Goal: Task Accomplishment & Management: Use online tool/utility

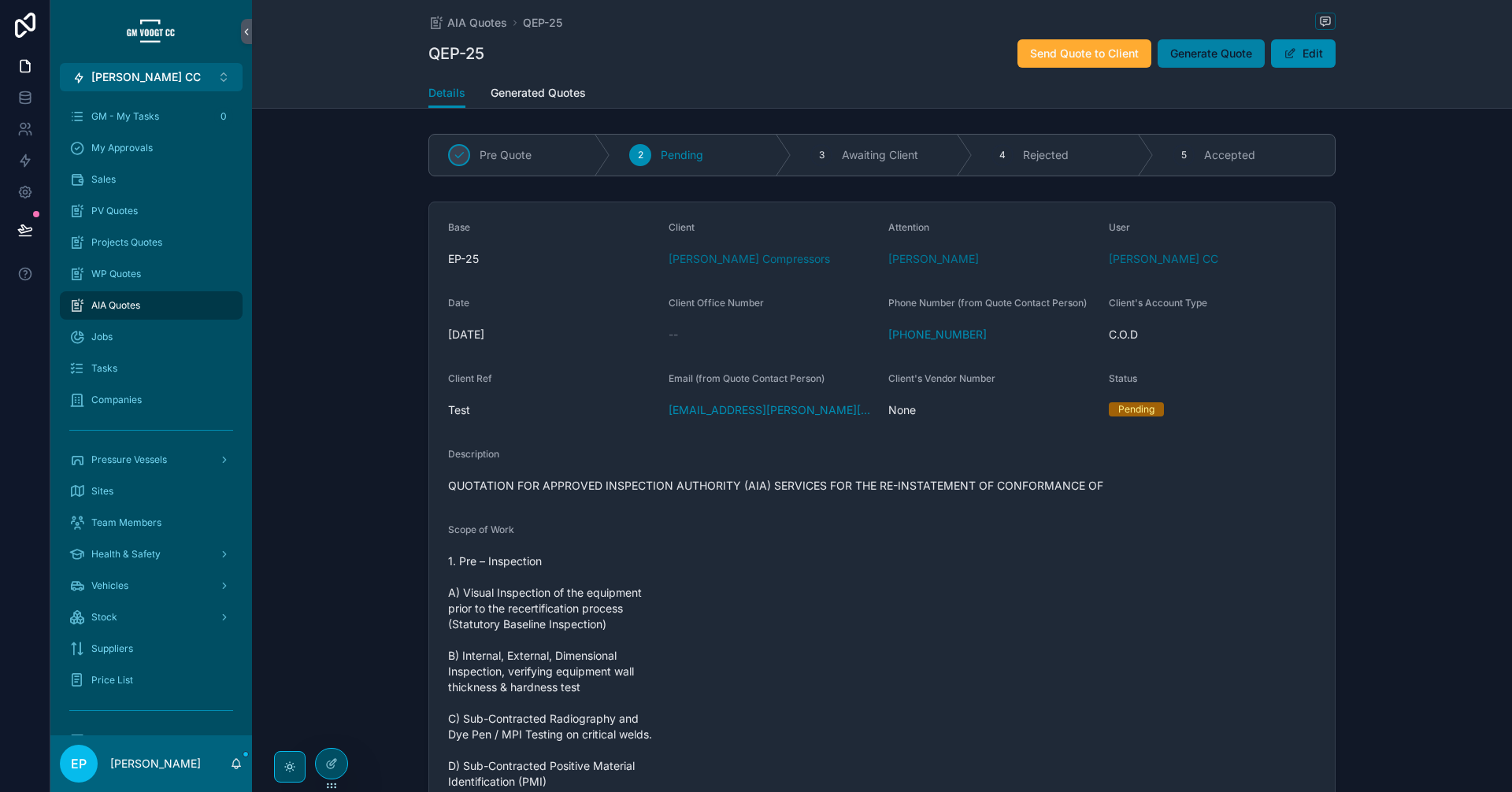
click at [1187, 60] on span "Generate Quote" at bounding box center [1211, 53] width 82 height 16
click at [560, 101] on link "Generated Quotes" at bounding box center [538, 95] width 96 height 32
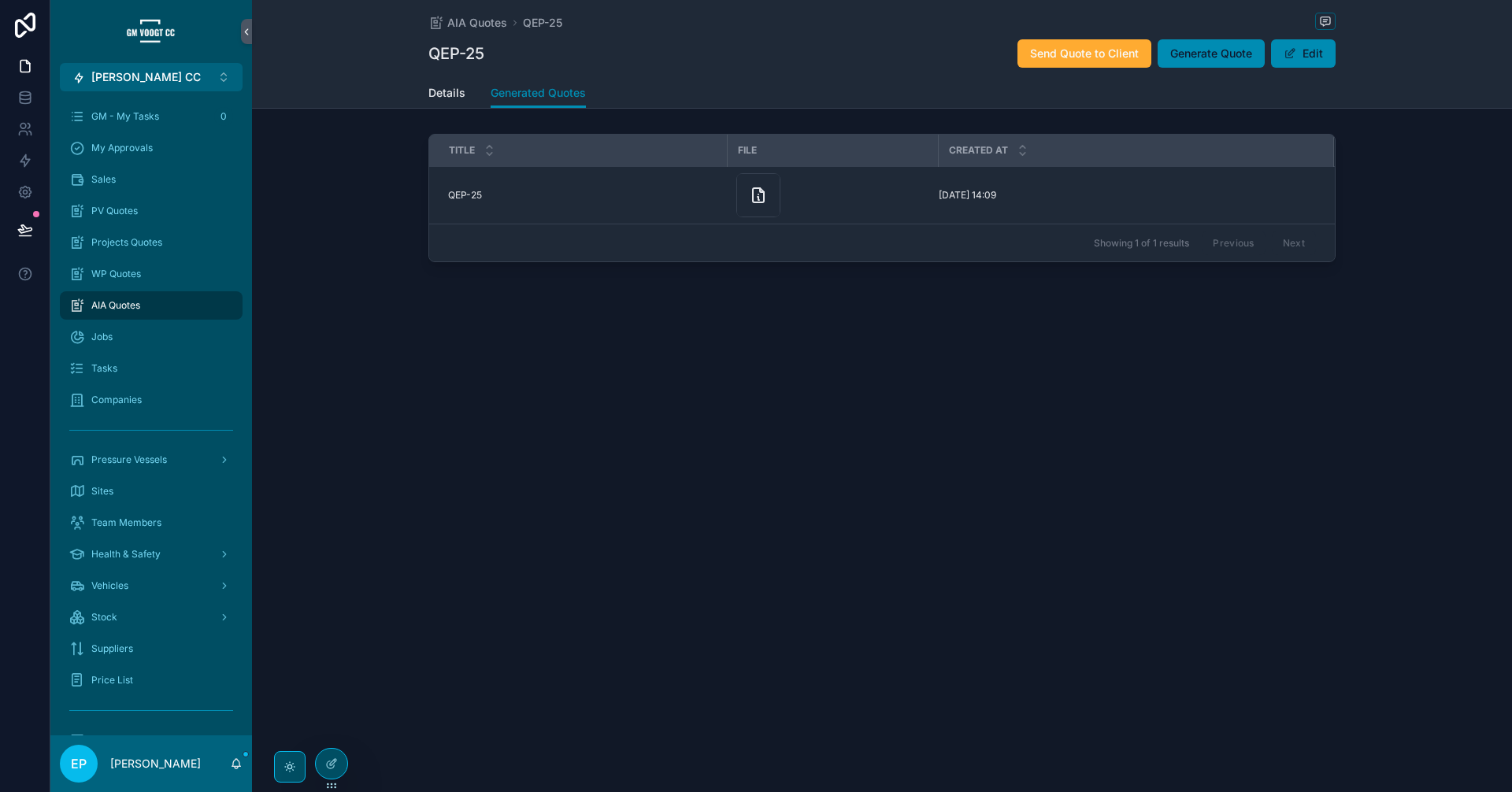
click at [457, 730] on div "AIA Quotes QEP-25 QEP-25 Send Quote to Client Generate Quote Edit Generated Quo…" at bounding box center [882, 396] width 1260 height 792
click at [1192, 58] on span "Generate Quote" at bounding box center [1211, 53] width 82 height 16
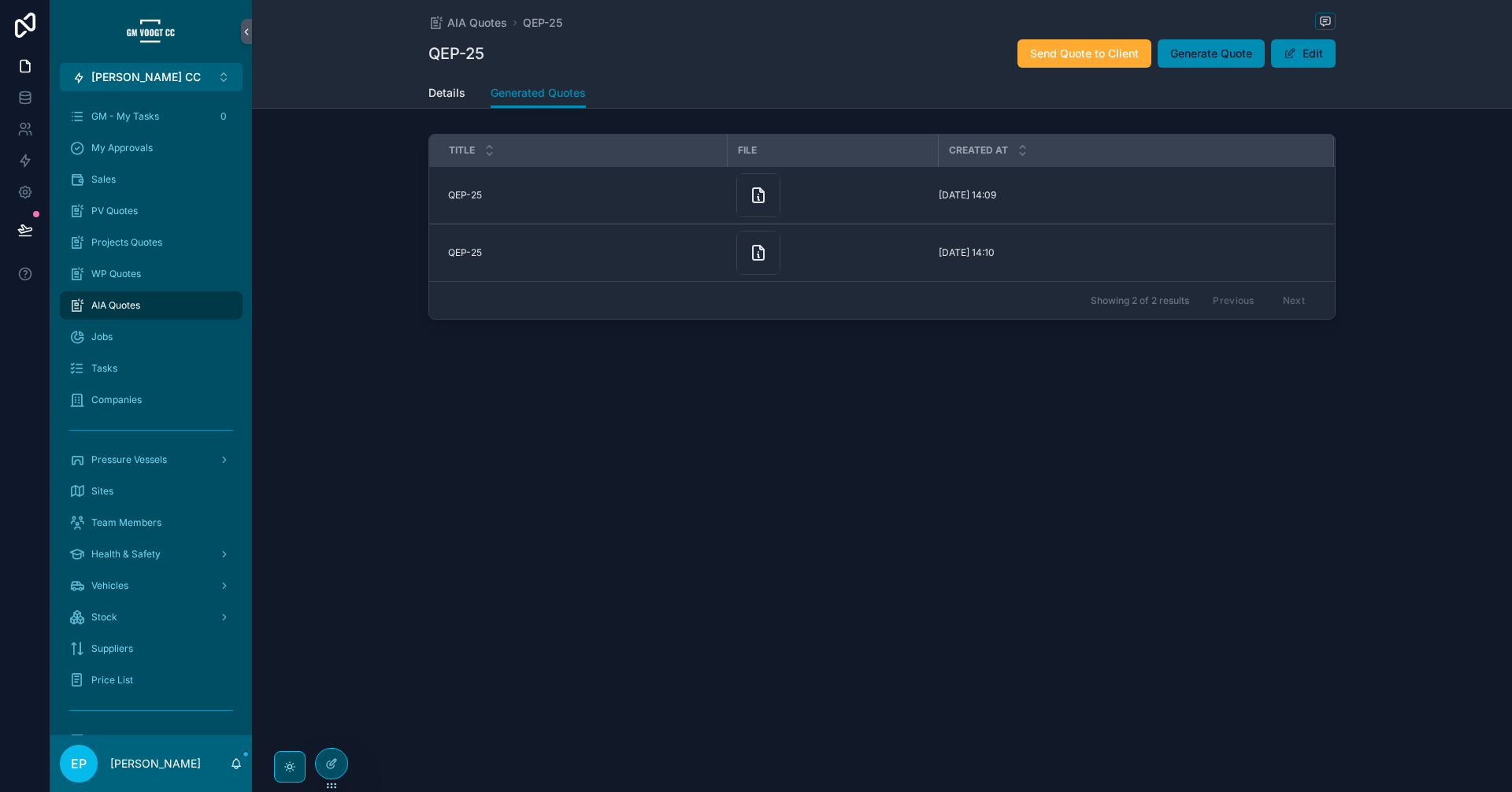
click at [1020, 673] on div "AIA Quotes QEP-25 QEP-25 Send Quote to Client Generate Quote Edit Generated Quo…" at bounding box center [882, 396] width 1260 height 792
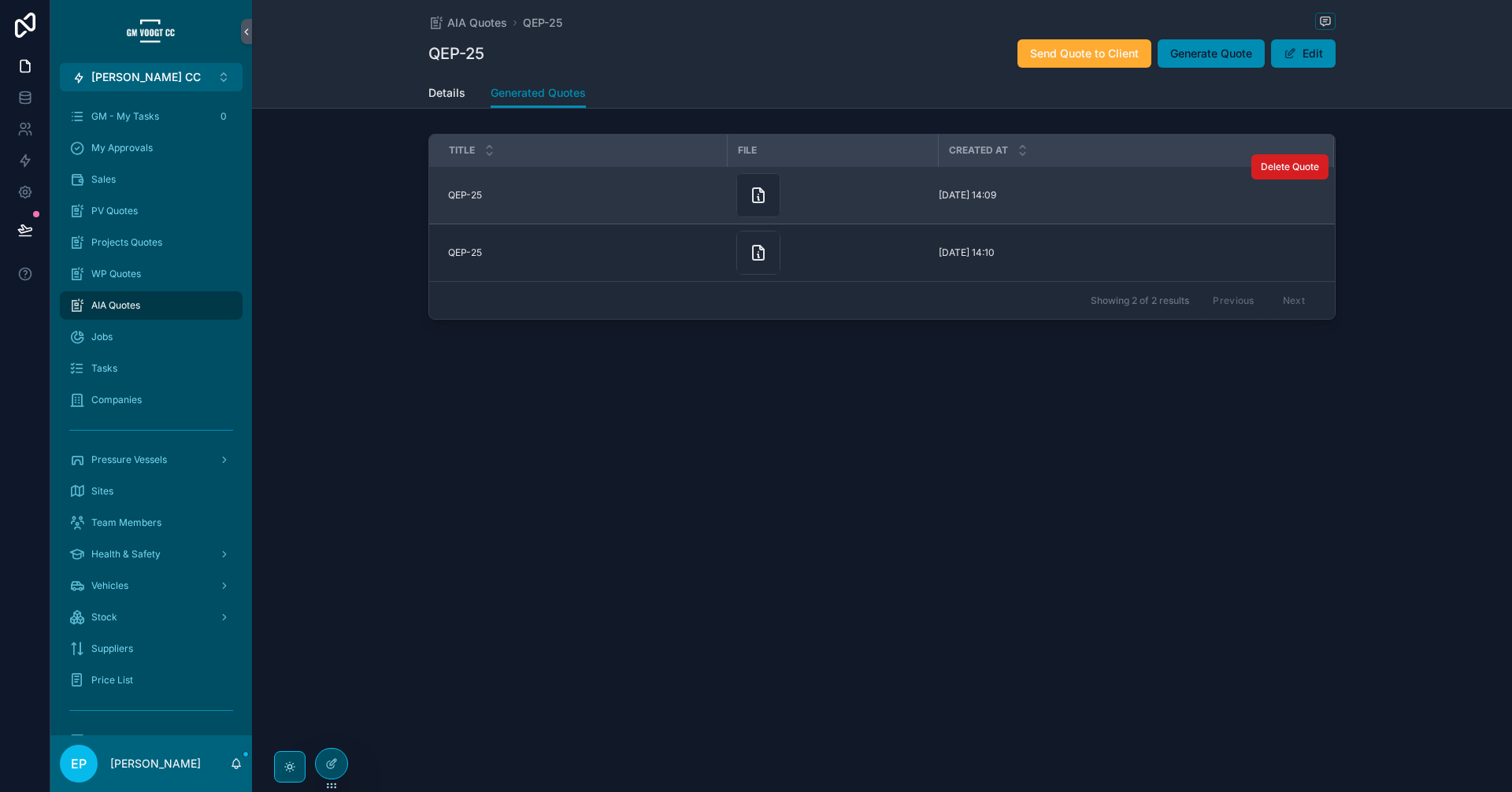
click at [1291, 172] on span "Delete Quote" at bounding box center [1290, 166] width 58 height 12
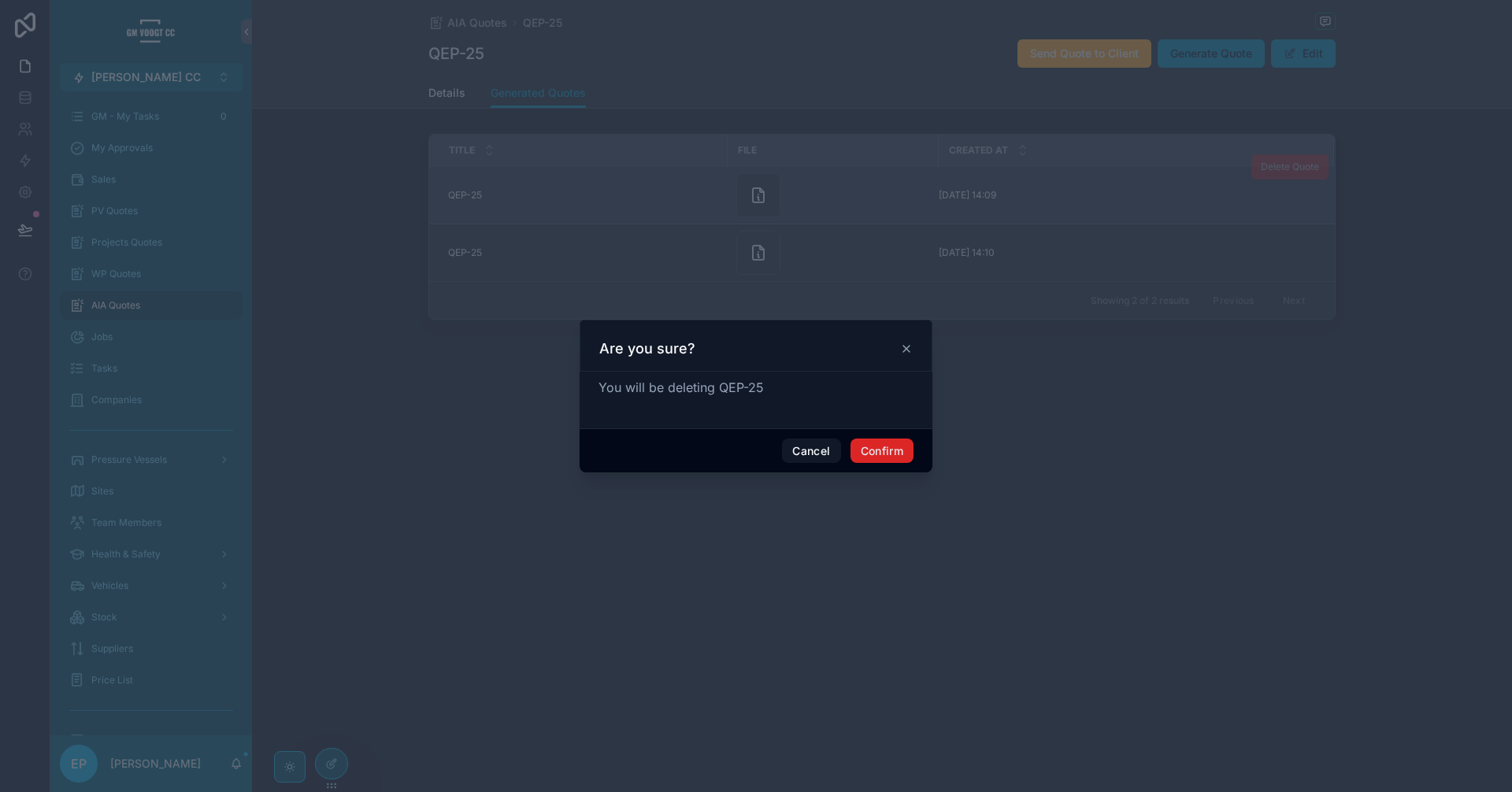
click at [908, 460] on button "Confirm" at bounding box center [882, 451] width 63 height 25
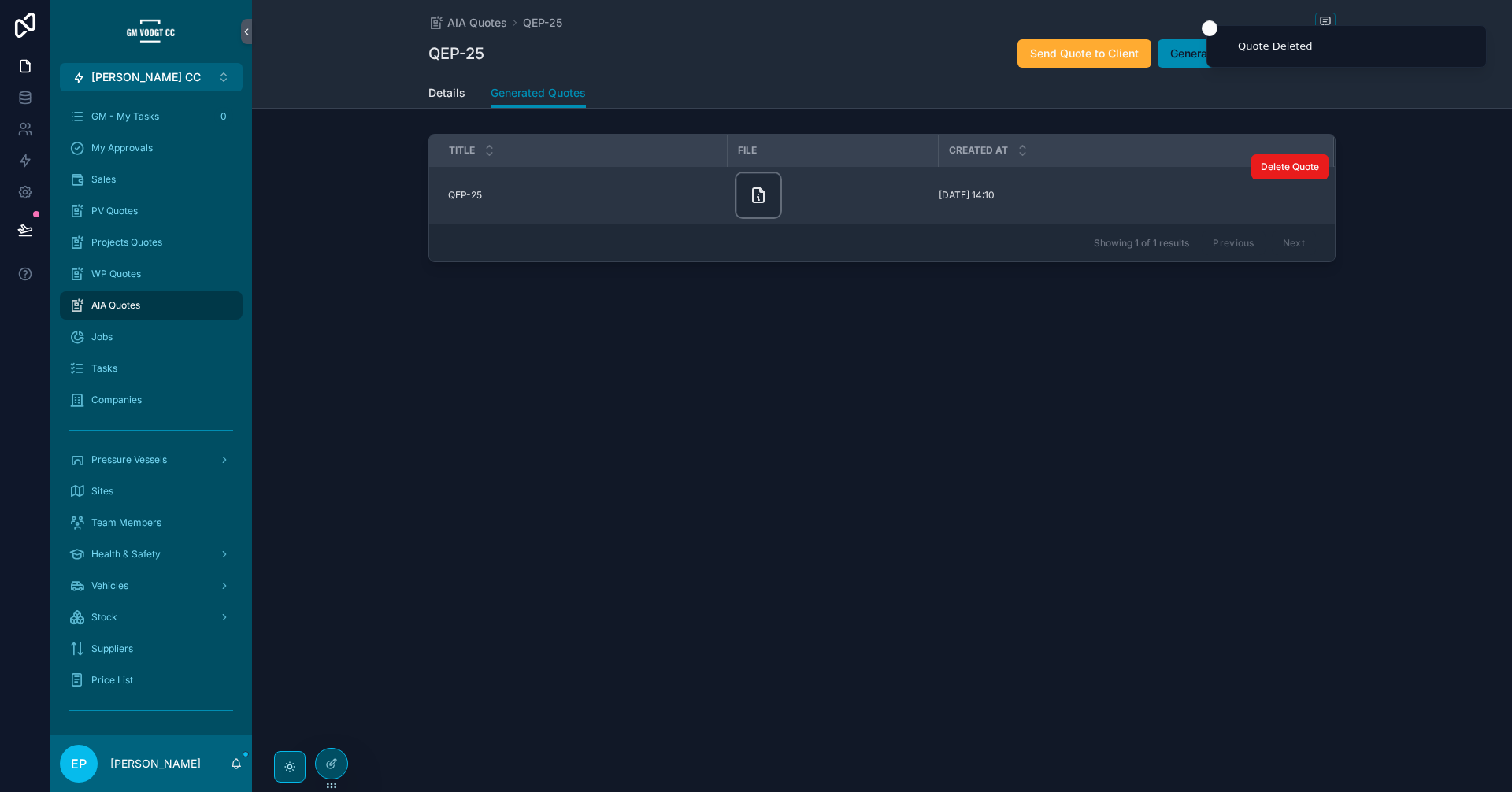
click at [770, 197] on div "scrollable content" at bounding box center [758, 195] width 44 height 44
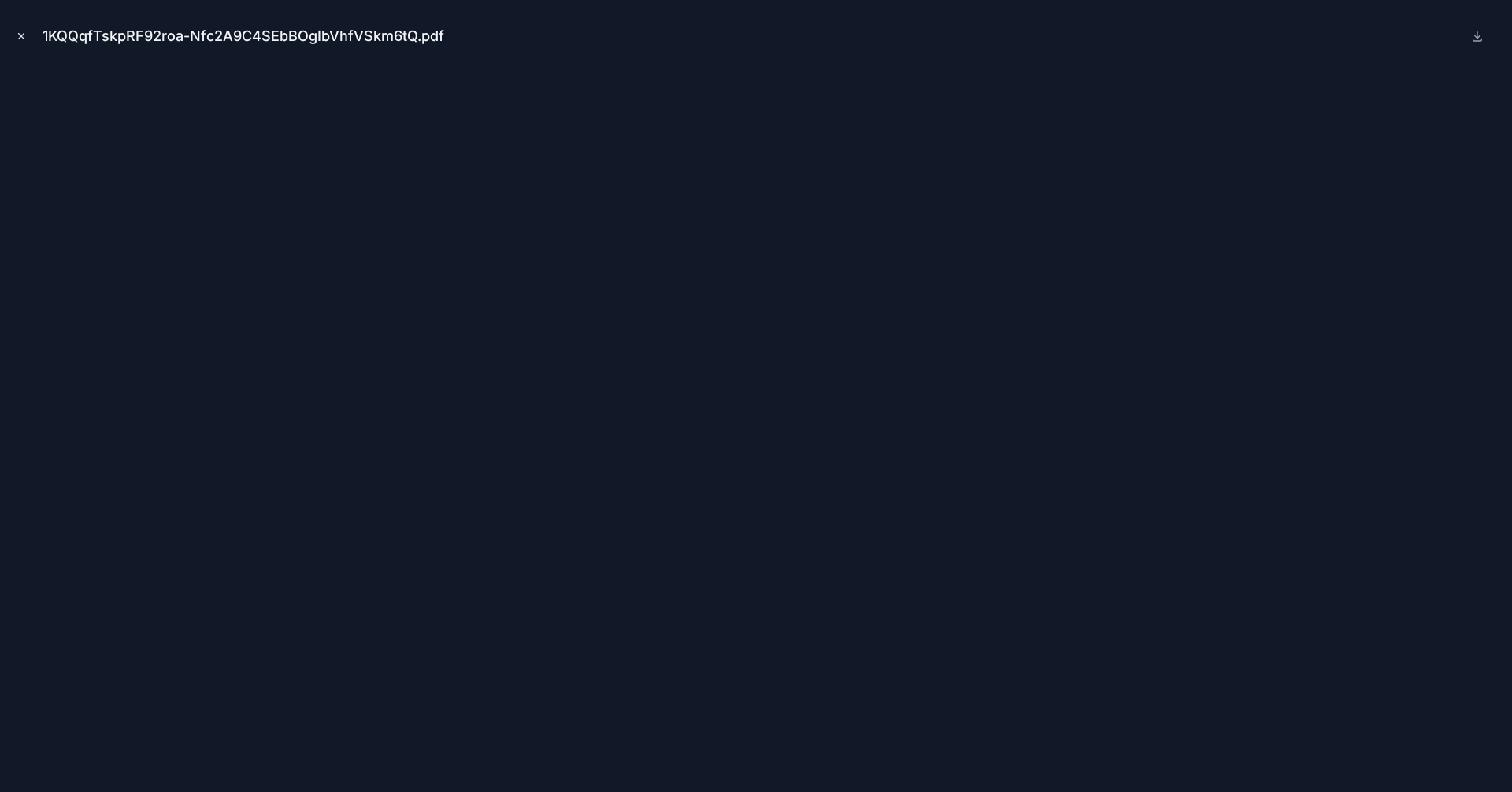
click at [22, 37] on icon "Close modal" at bounding box center [21, 36] width 11 height 11
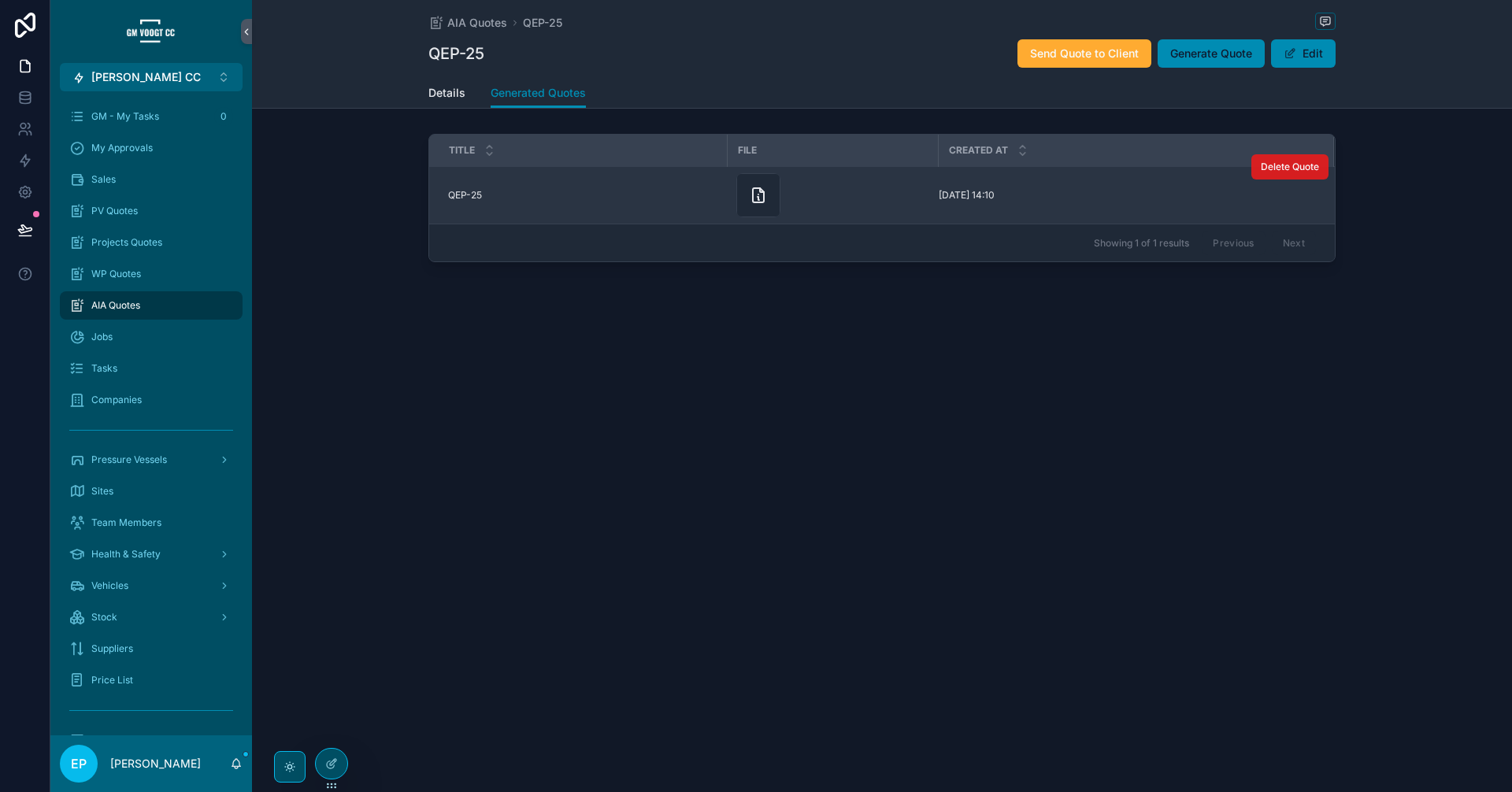
click at [1292, 171] on span "Delete Quote" at bounding box center [1290, 166] width 58 height 12
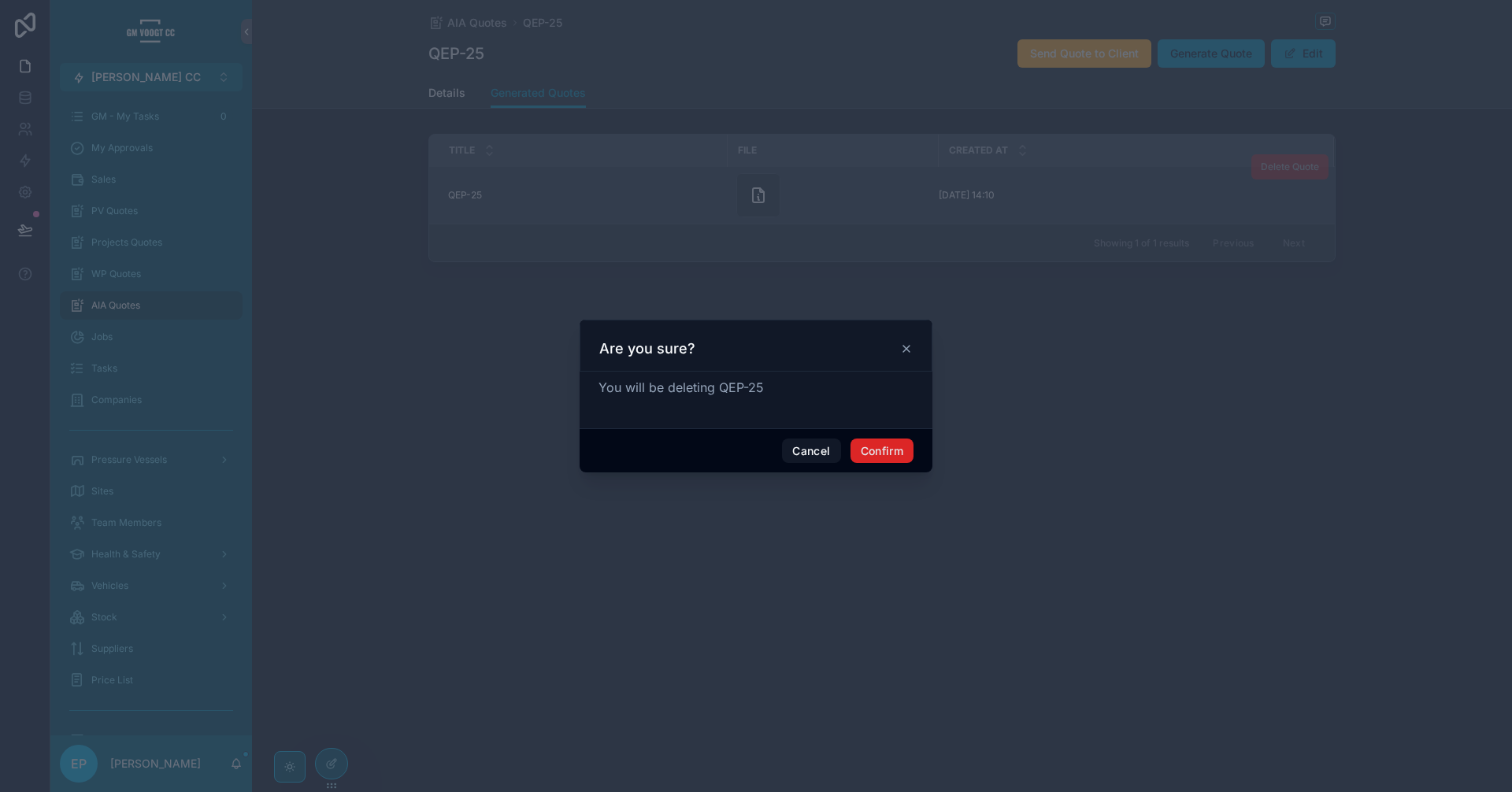
click at [880, 453] on button "Confirm" at bounding box center [882, 451] width 63 height 25
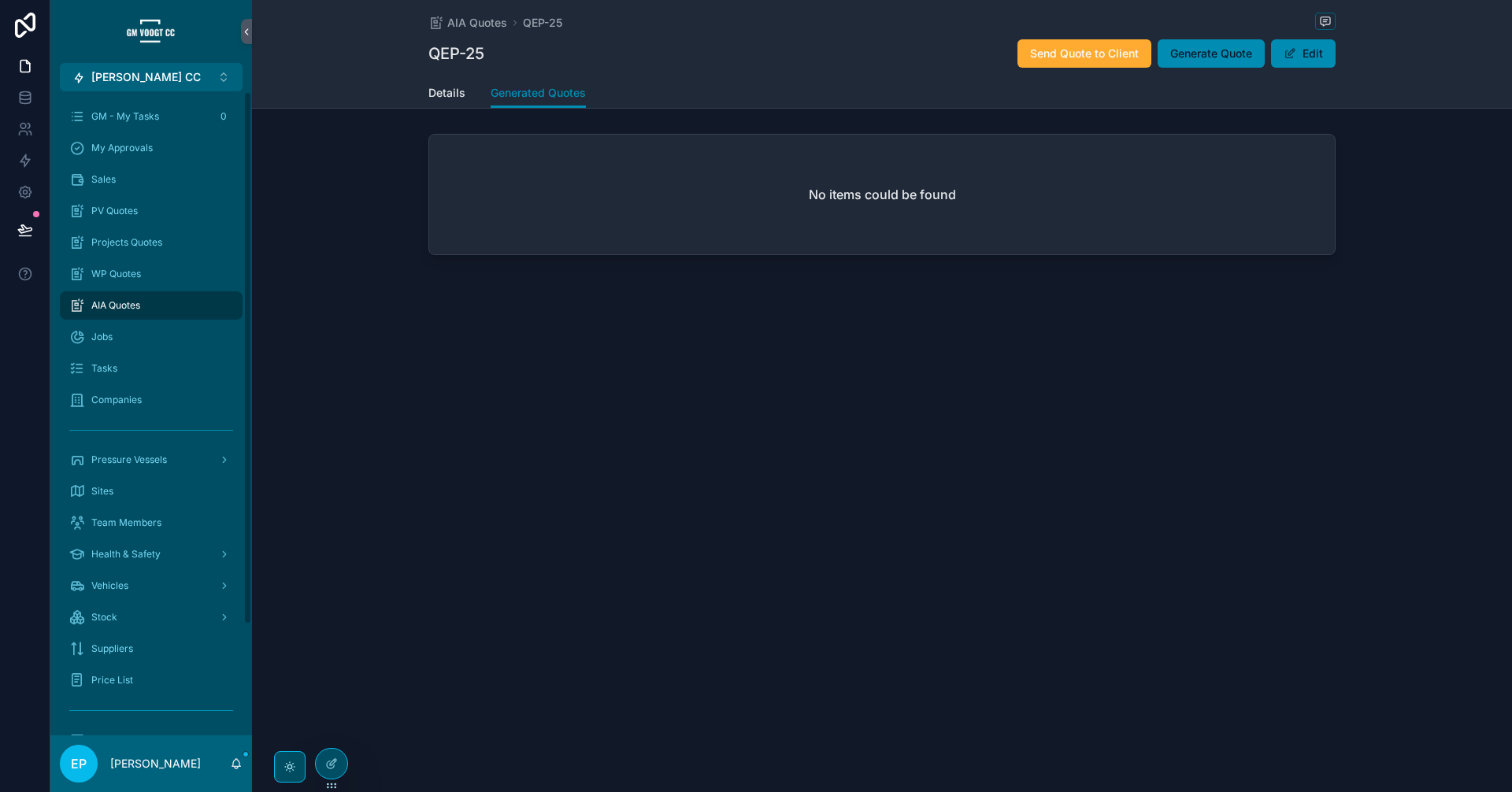
click at [157, 302] on div "AIA Quotes" at bounding box center [151, 305] width 164 height 25
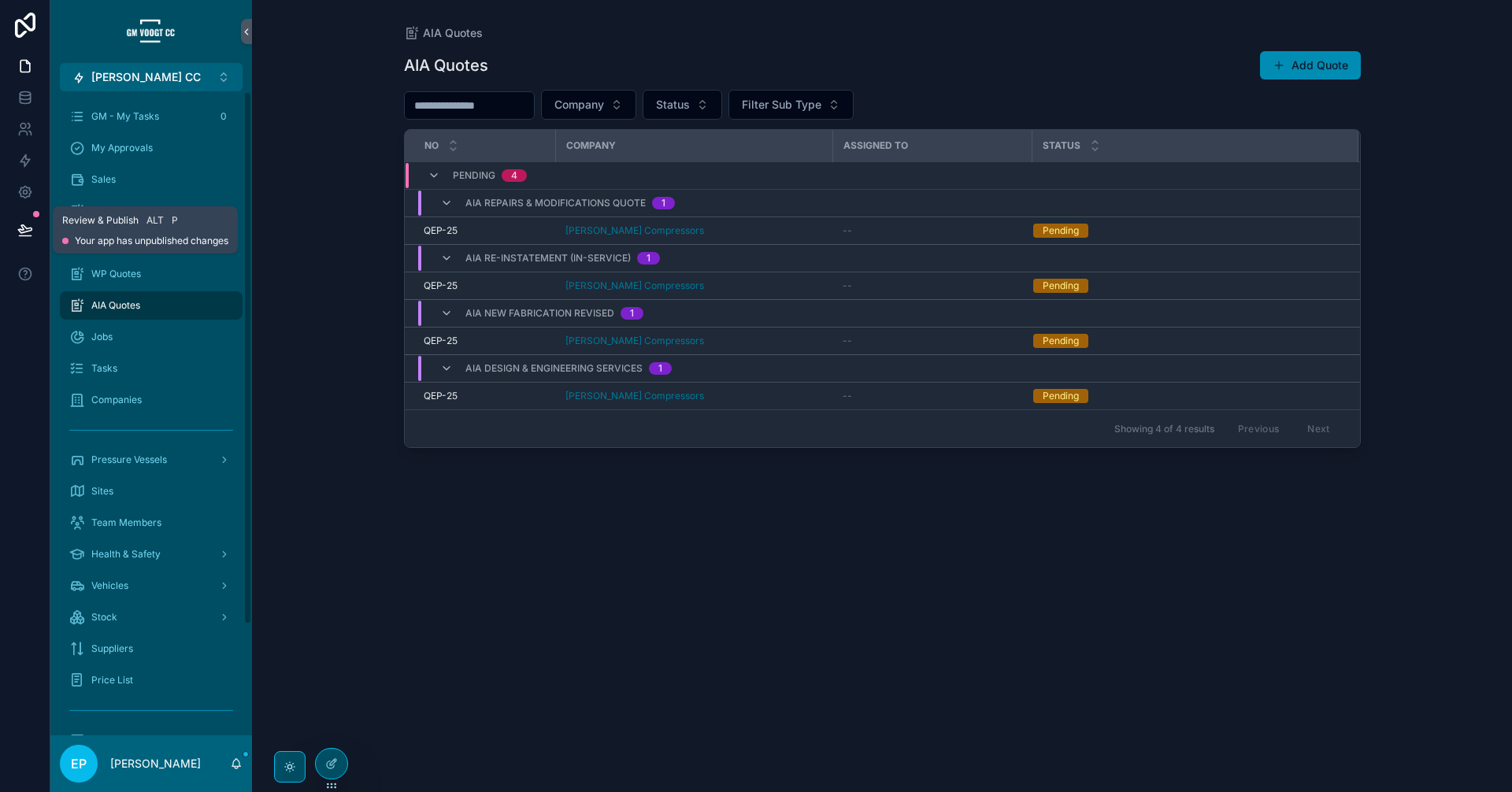
click at [28, 229] on icon at bounding box center [25, 229] width 13 height 7
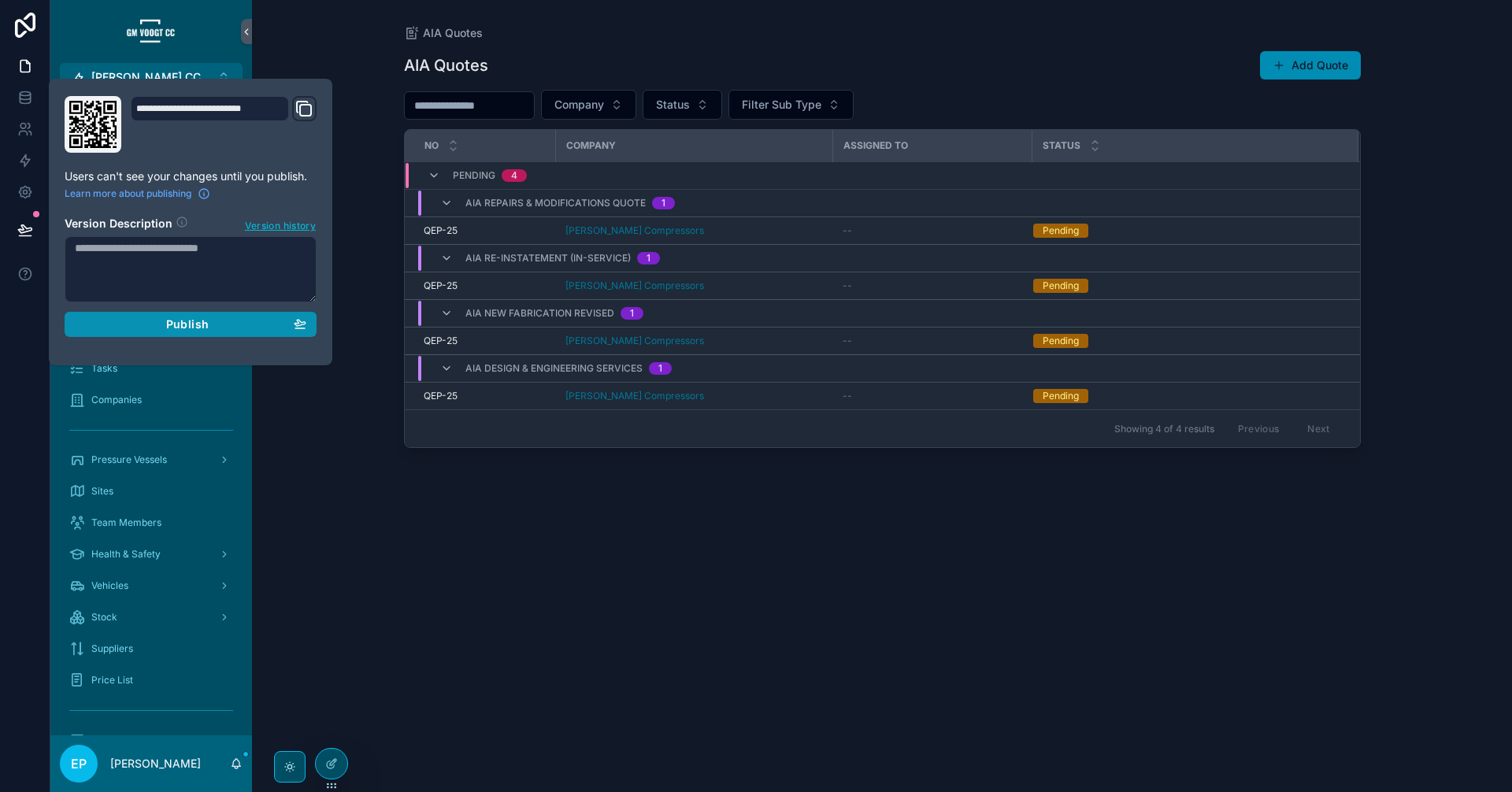
click at [219, 334] on button "Publish" at bounding box center [190, 324] width 252 height 25
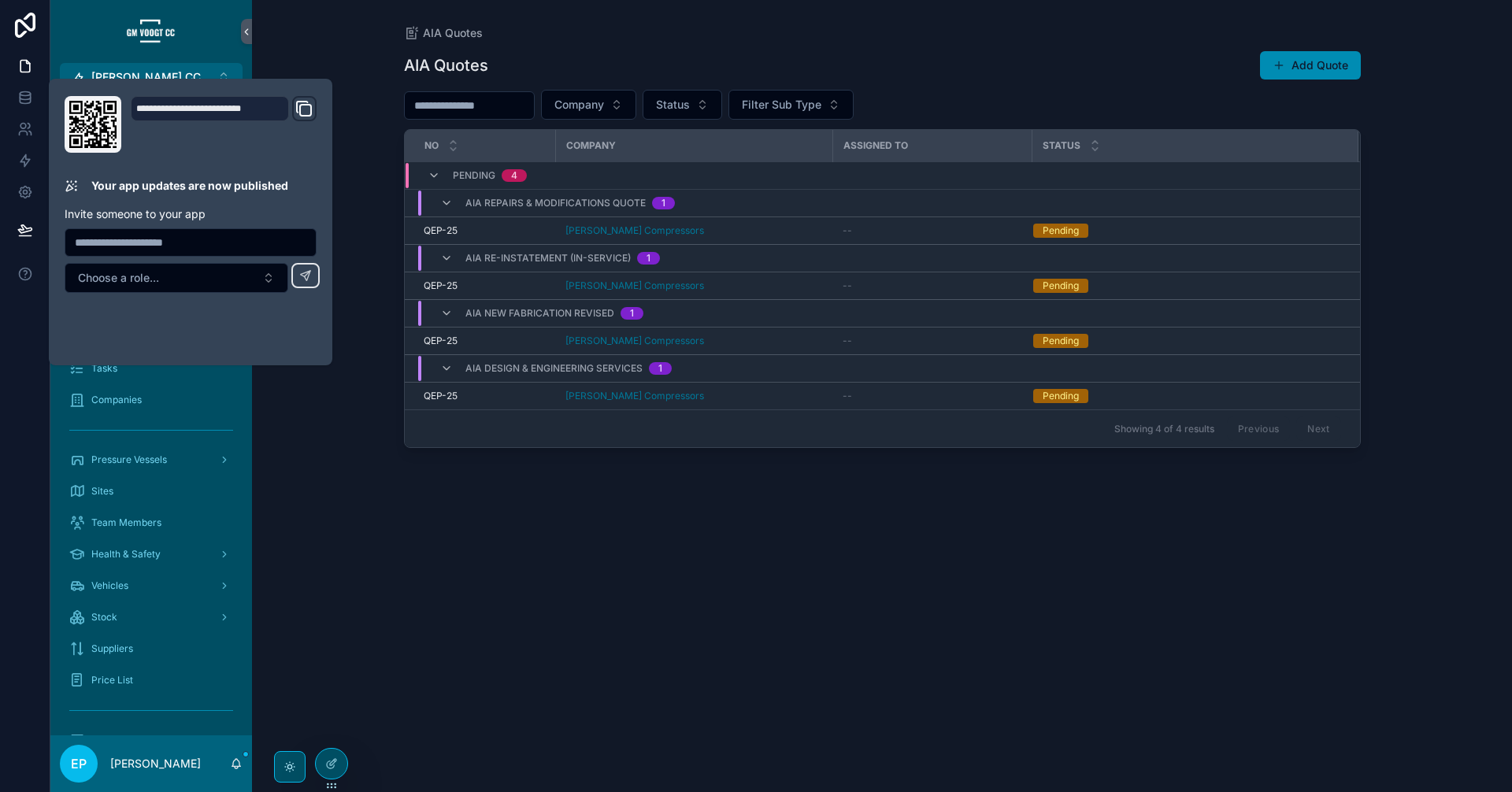
click at [363, 427] on div "AIA Quotes AIA Quotes Add Quote Company Status Filter Sub Type No Company Assig…" at bounding box center [882, 396] width 1260 height 792
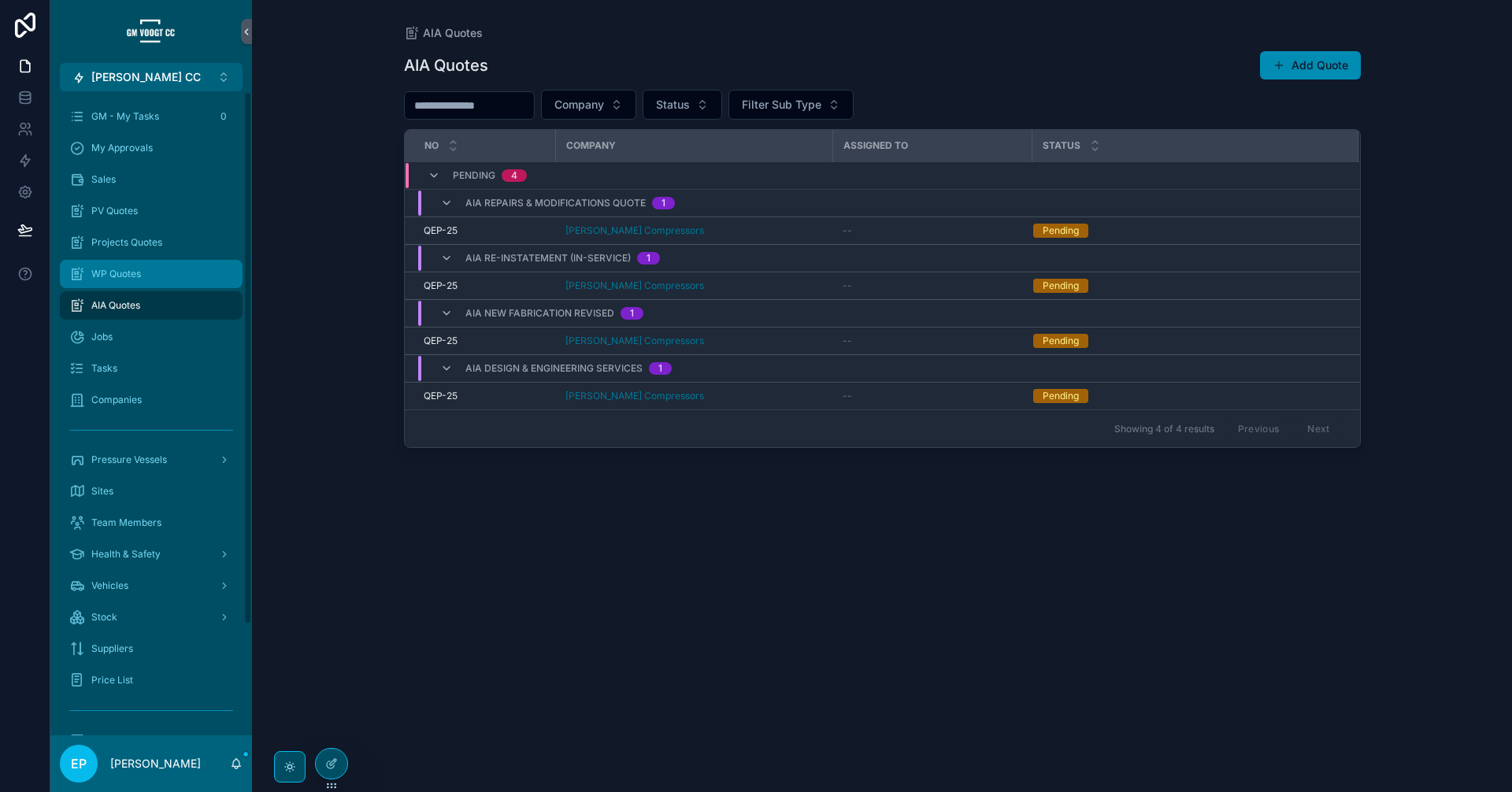
click at [157, 276] on div "WP Quotes" at bounding box center [151, 274] width 164 height 25
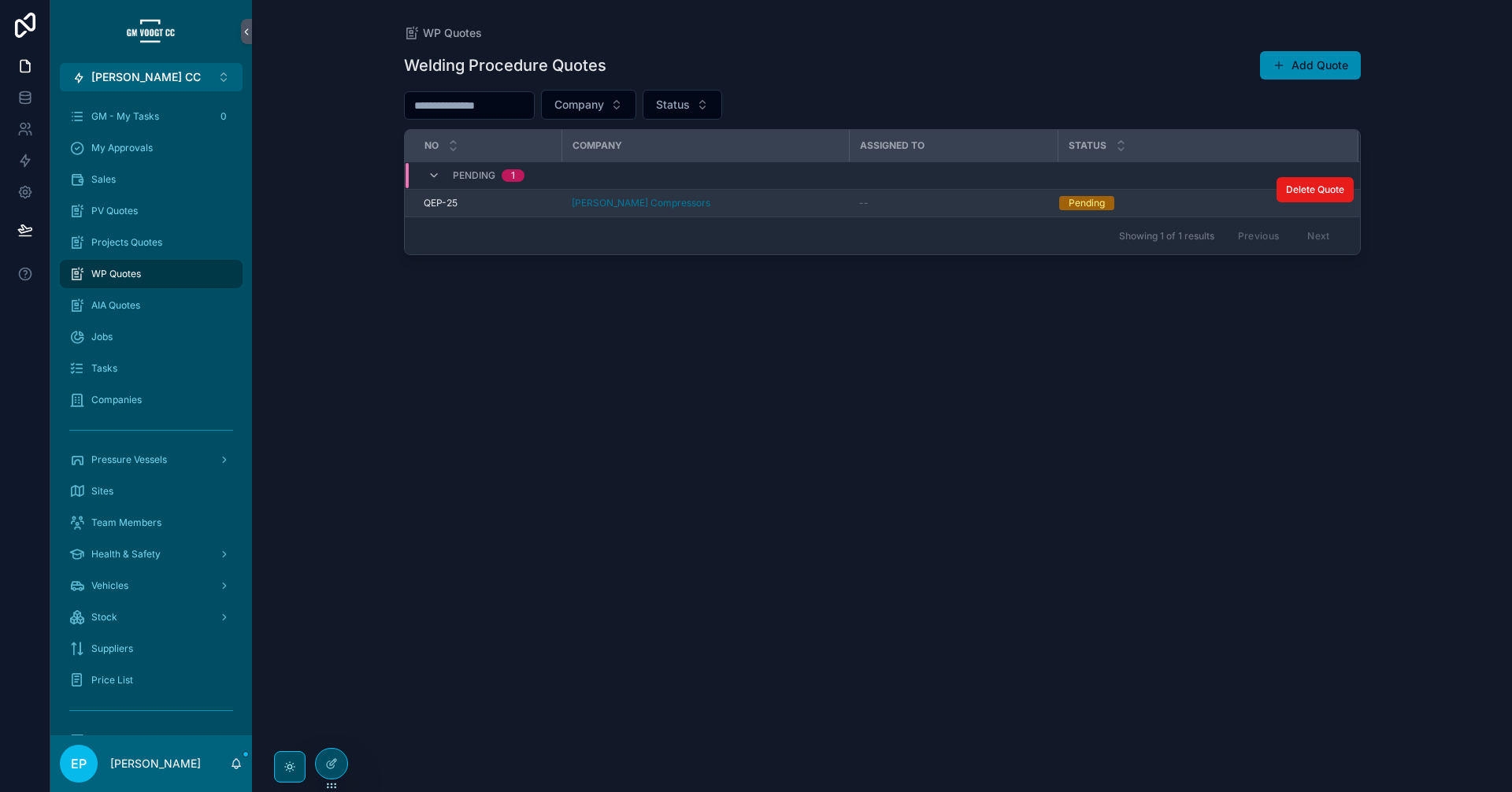
click at [918, 205] on div "--" at bounding box center [954, 203] width 190 height 12
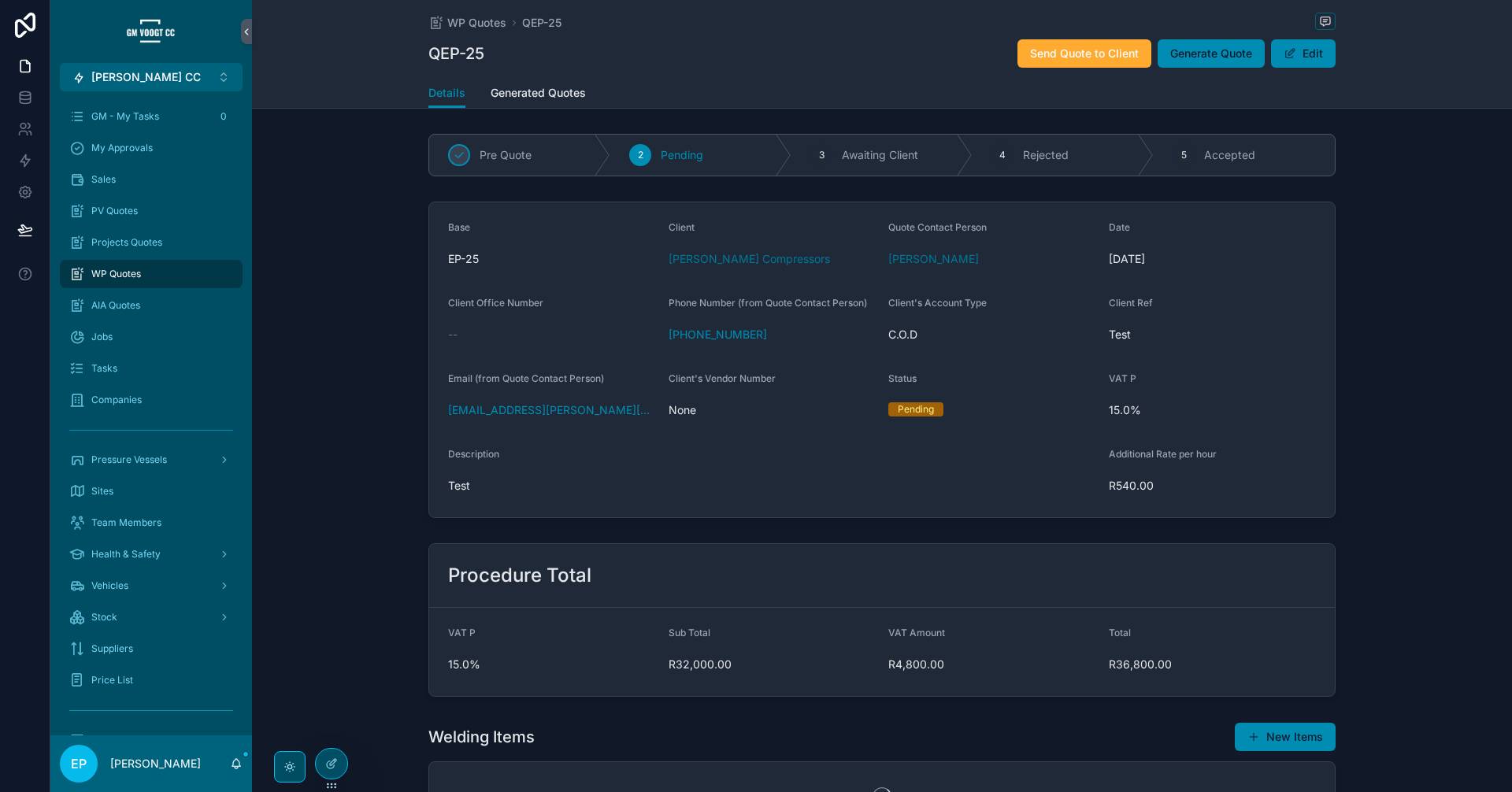
scroll to position [147, 0]
